Goal: Information Seeking & Learning: Learn about a topic

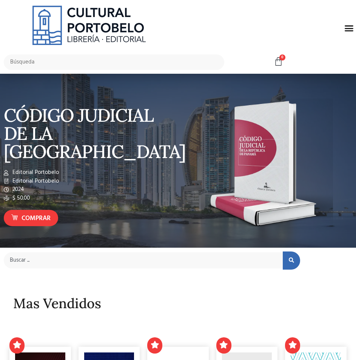
click at [187, 60] on input "text" at bounding box center [114, 61] width 221 height 15
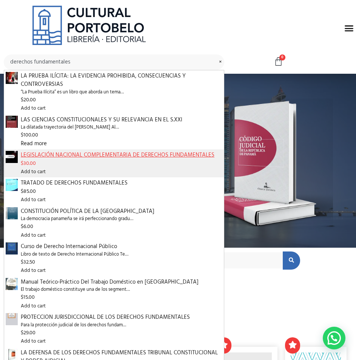
type input "derechos fundamentales"
click at [131, 156] on span "LEGISLACIÓN NACIONAL COMPLEMENTARIA DE DERECHOS FUNDAMENTALES" at bounding box center [122, 155] width 202 height 9
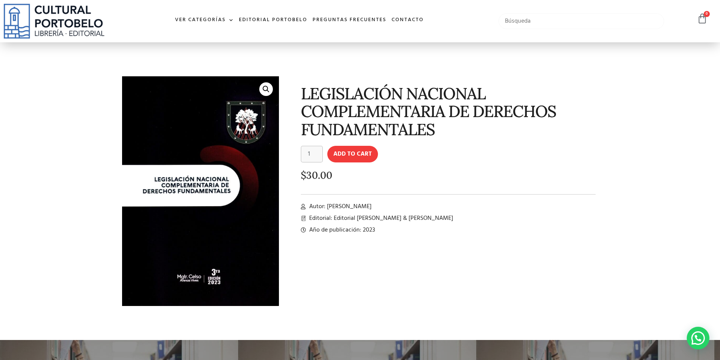
click at [356, 19] on input "text" at bounding box center [581, 21] width 166 height 16
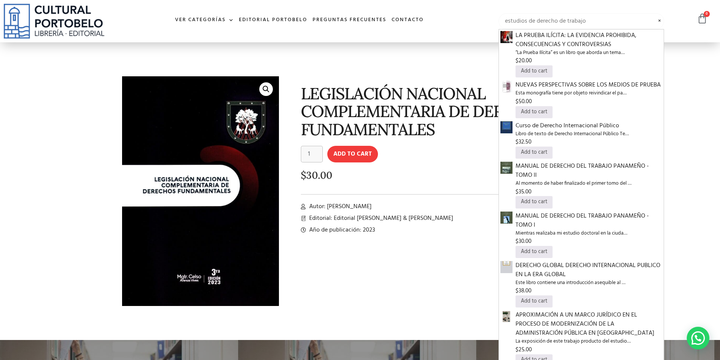
click at [356, 20] on input "estudios de derecho de trabajo" at bounding box center [581, 21] width 166 height 16
type input "estudios de derecho de trabajo"
